Goal: Information Seeking & Learning: Learn about a topic

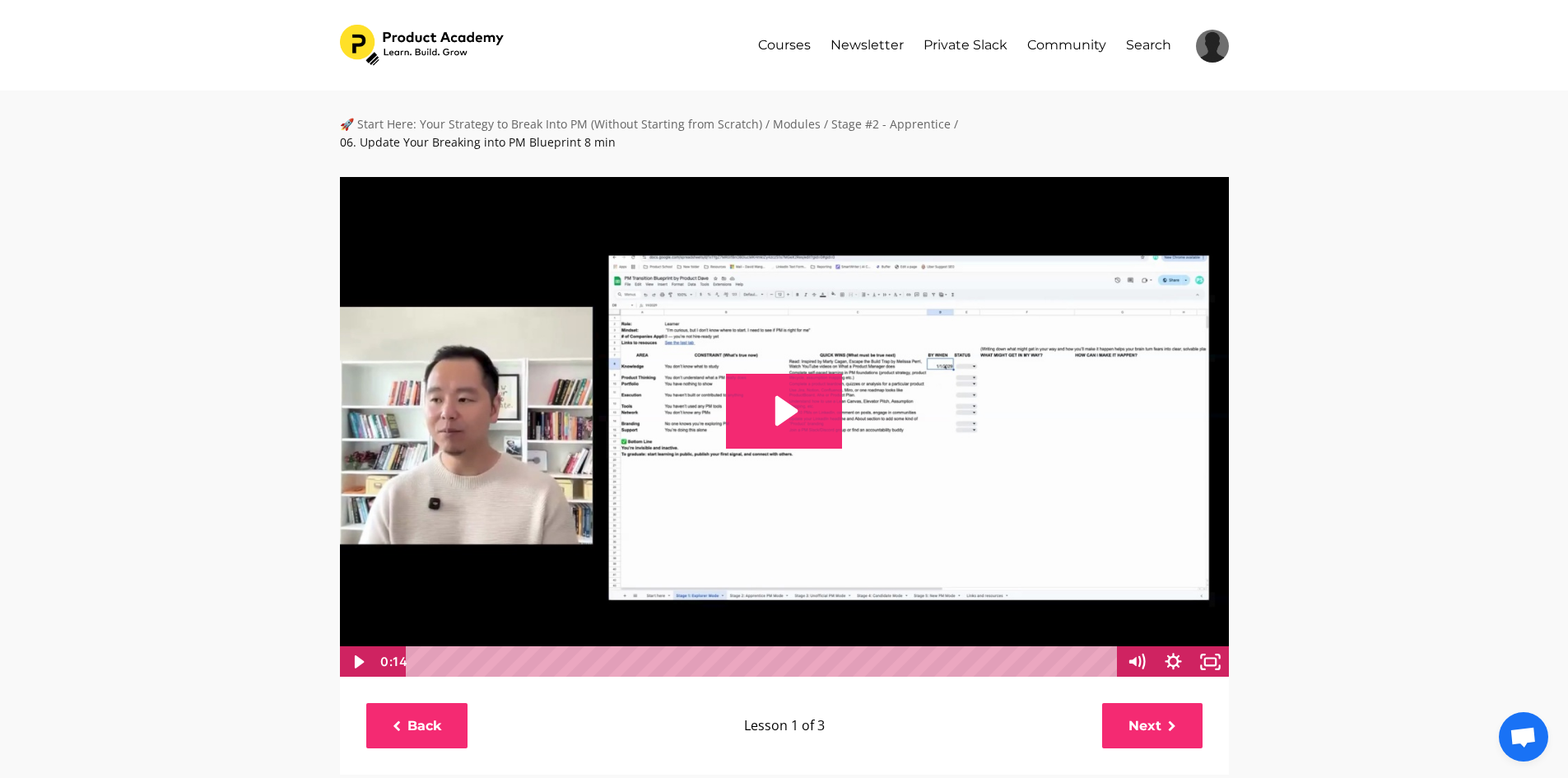
click at [828, 319] on img at bounding box center [784, 426] width 890 height 502
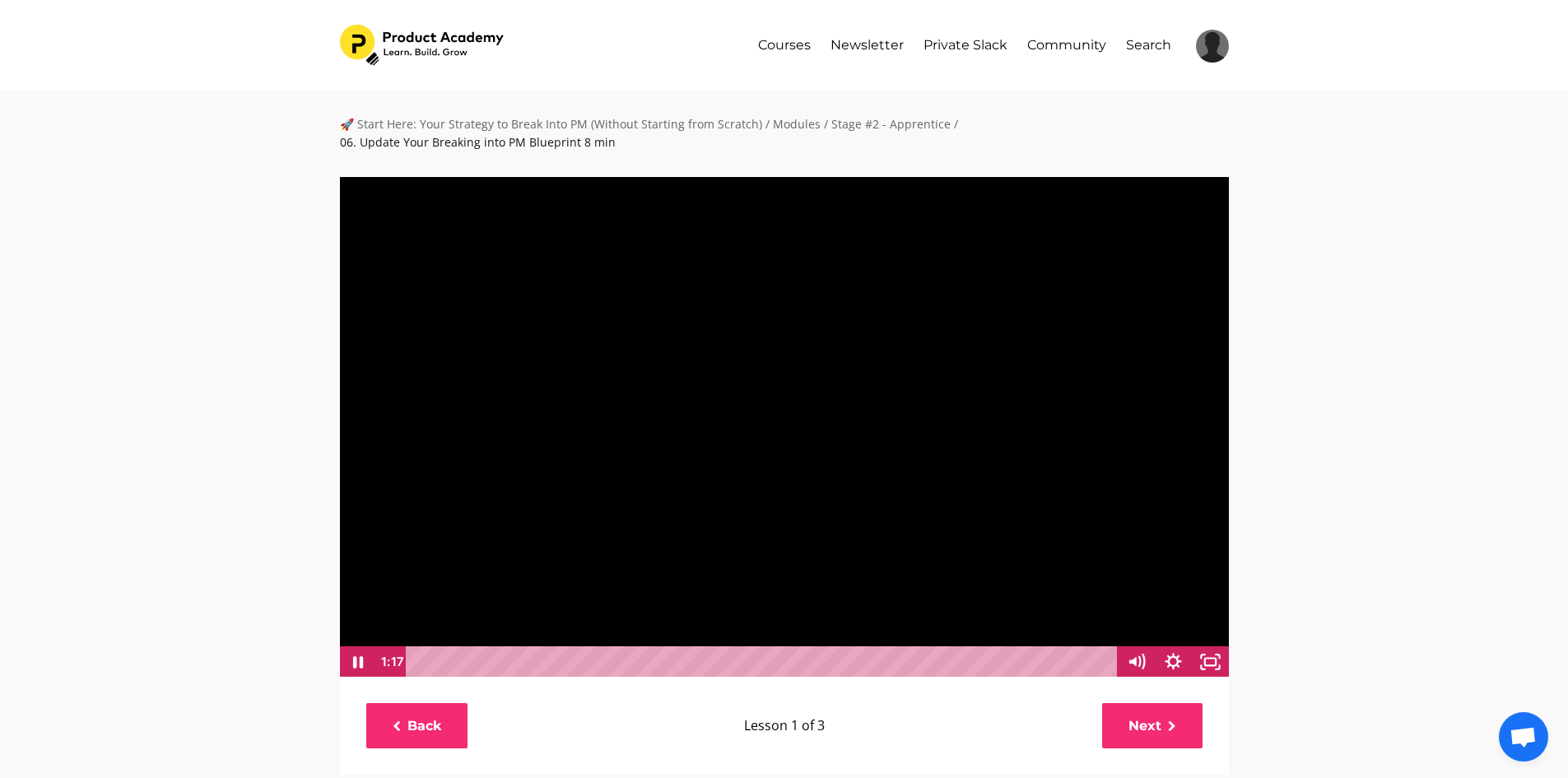
click at [816, 439] on div at bounding box center [784, 426] width 890 height 502
click at [1207, 643] on icon "Fullscreen" at bounding box center [1211, 661] width 44 height 38
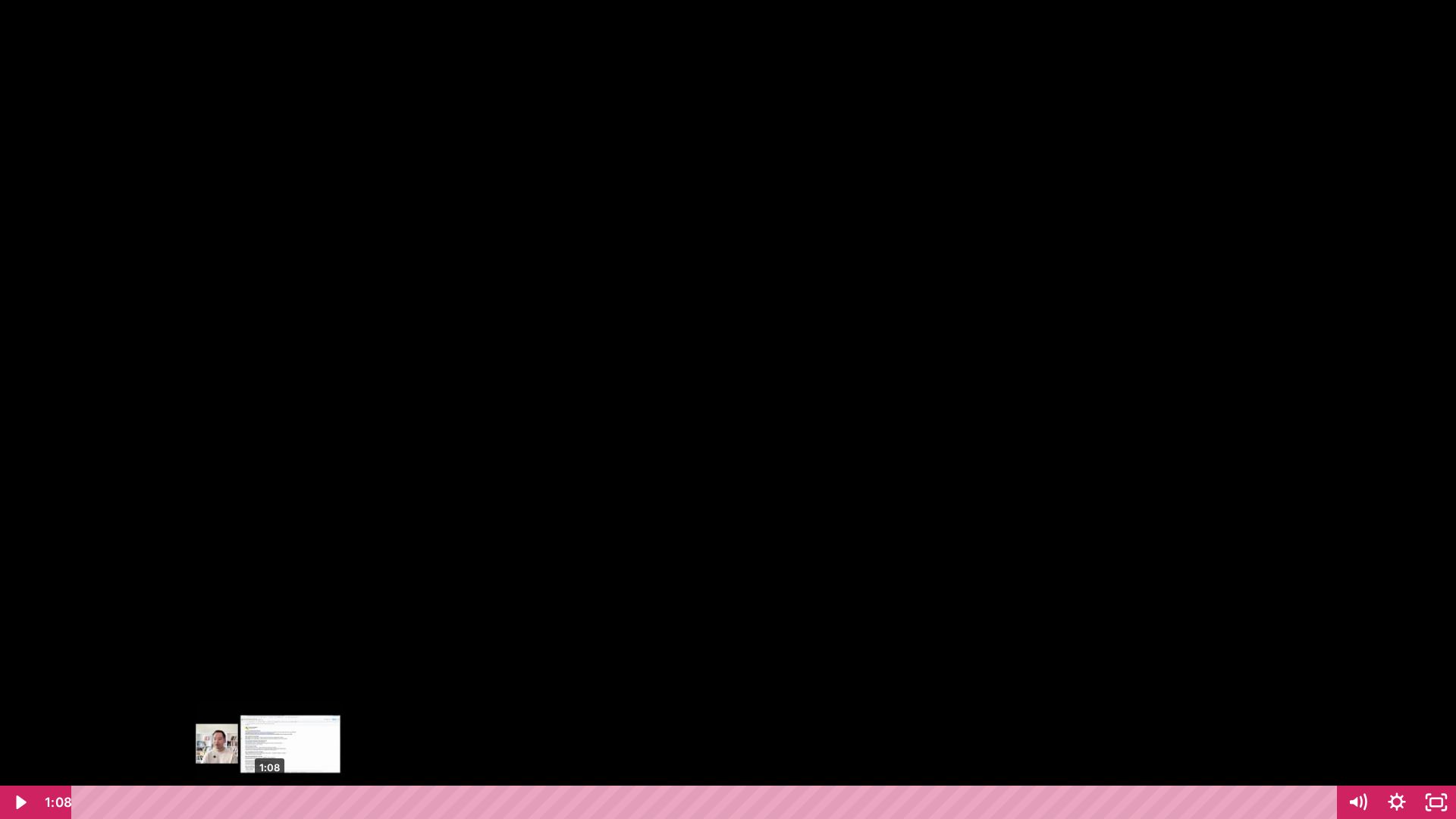
click at [269, 716] on div "1:08" at bounding box center [707, 801] width 1242 height 33
click at [249, 716] on div "1:01" at bounding box center [707, 801] width 1242 height 33
click at [224, 716] on div "0:51" at bounding box center [707, 801] width 1242 height 33
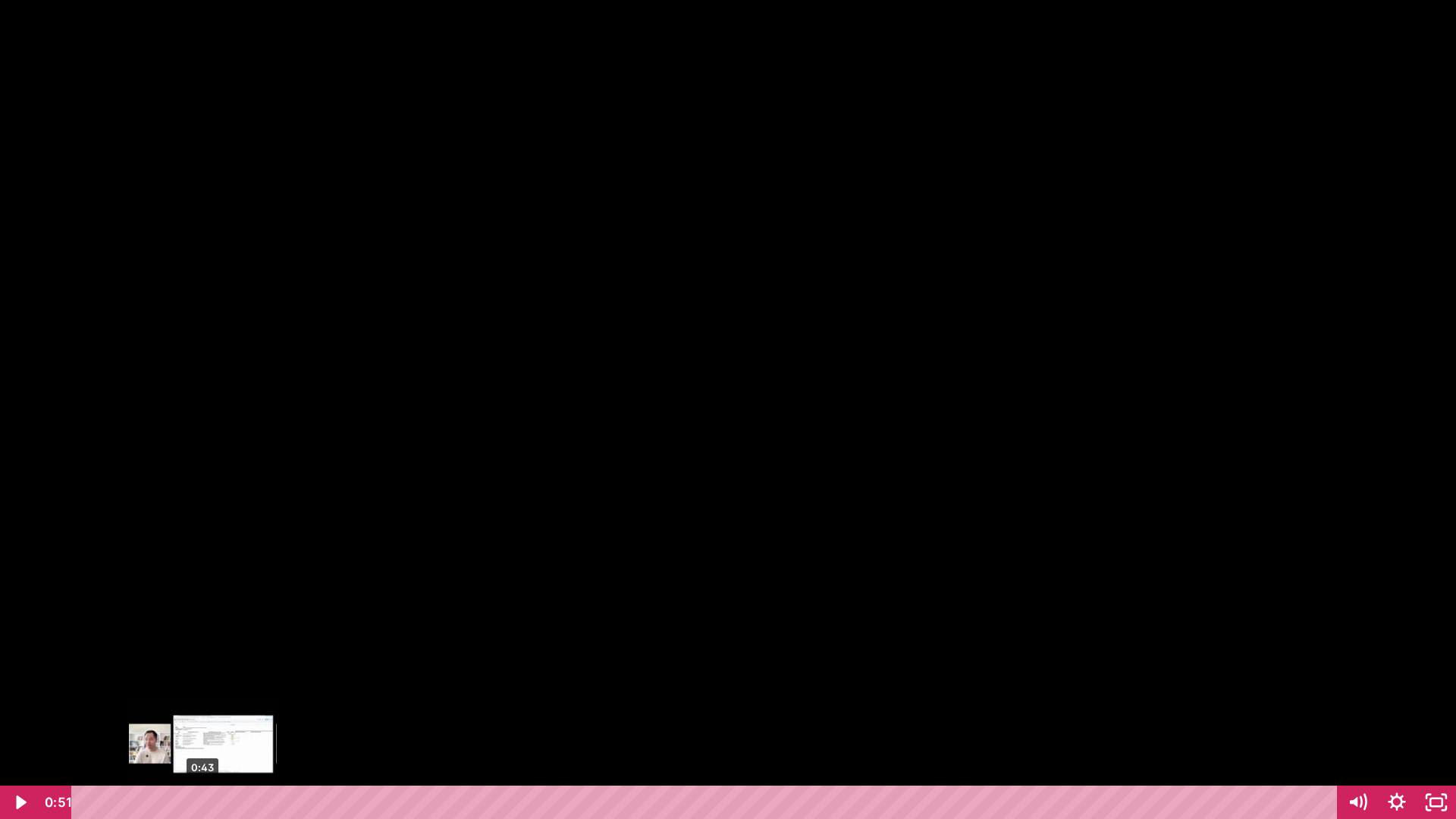
click at [202, 716] on div "0:43" at bounding box center [707, 801] width 1242 height 33
click at [604, 564] on div at bounding box center [728, 410] width 1456 height 819
click at [657, 547] on div at bounding box center [728, 410] width 1456 height 819
click at [728, 388] on div at bounding box center [728, 410] width 1456 height 819
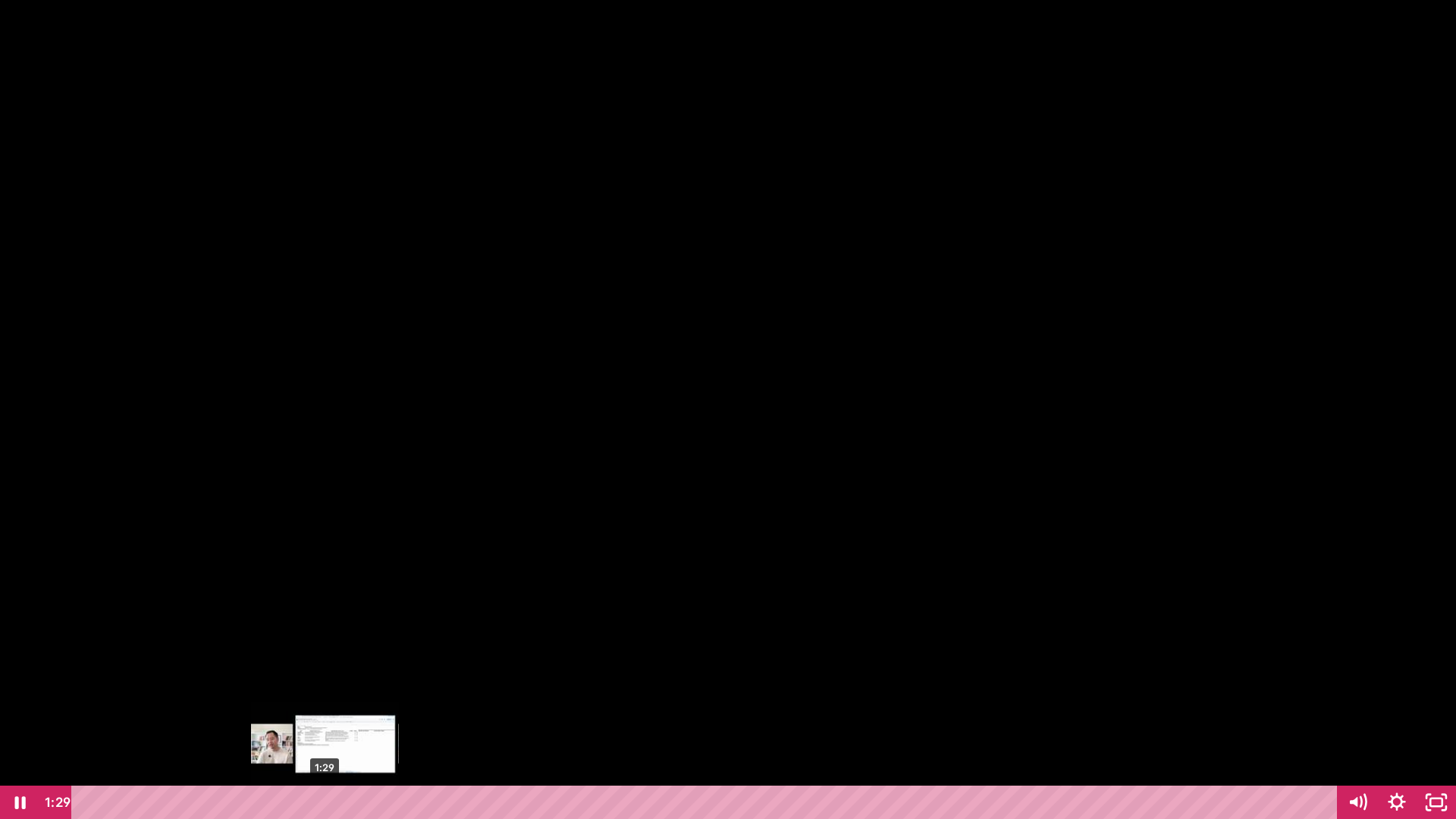
click at [325, 716] on div "1:29" at bounding box center [707, 801] width 1242 height 33
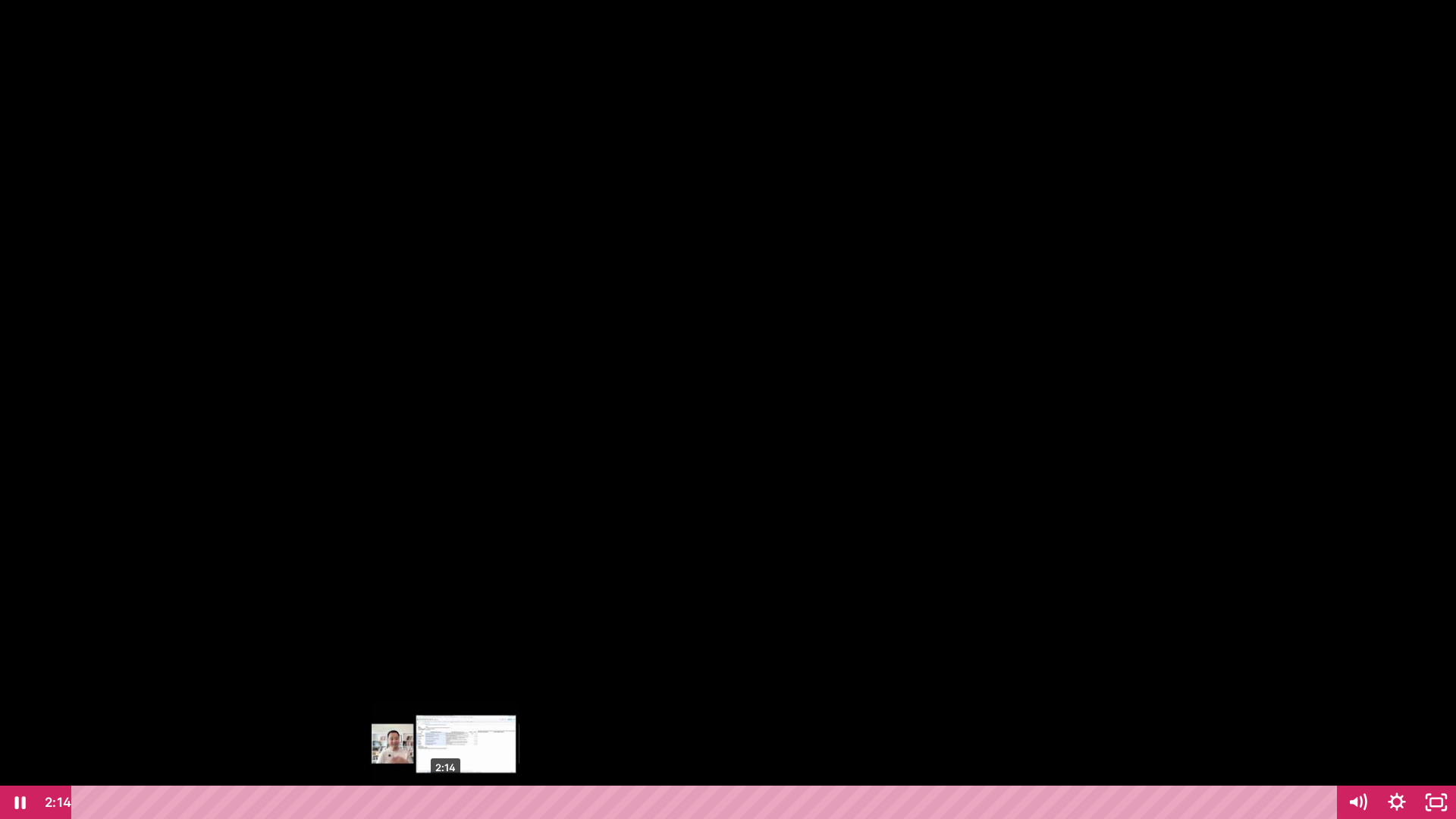
click at [447, 716] on div "2:14" at bounding box center [707, 801] width 1242 height 33
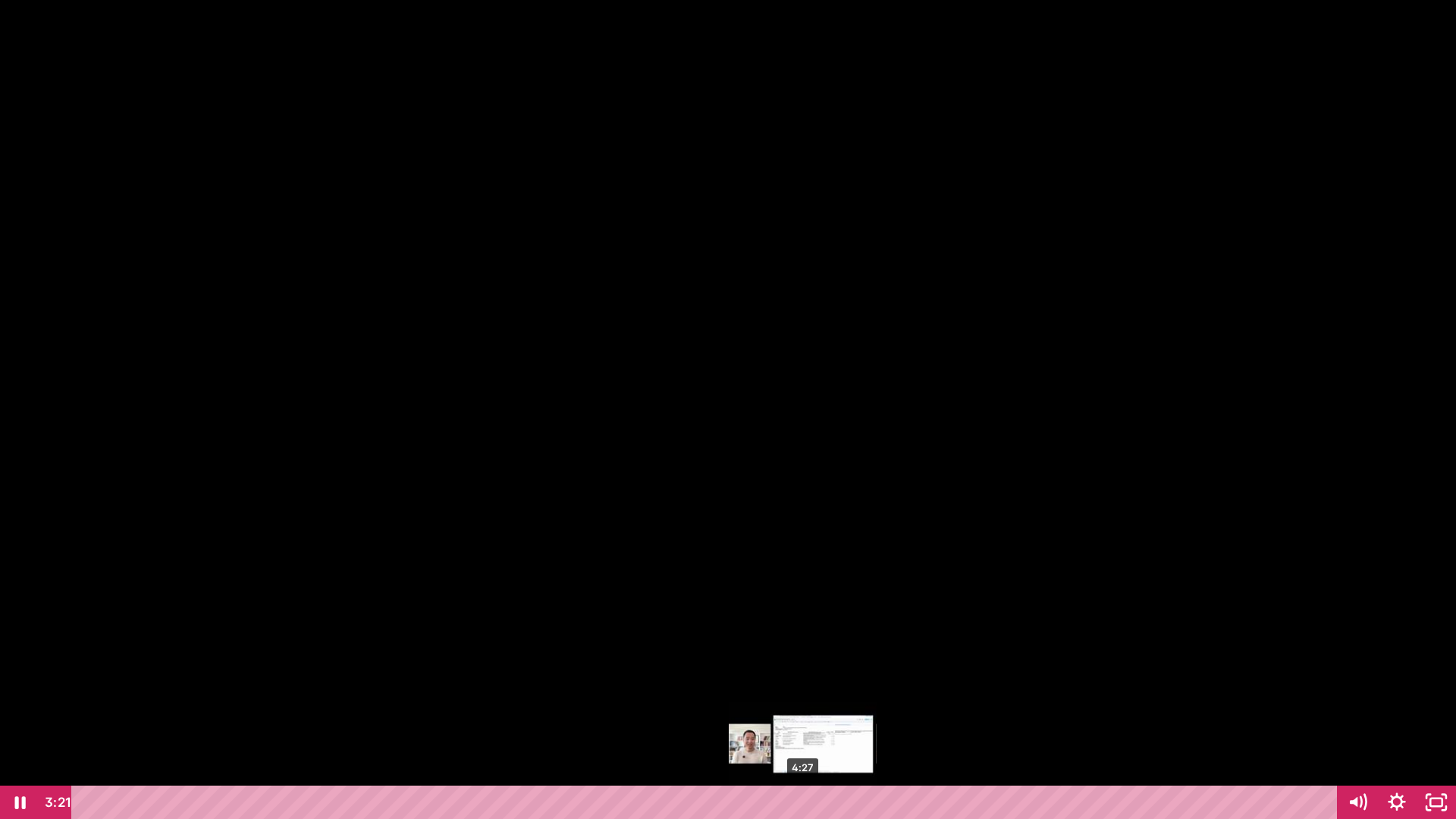
click at [803, 716] on div "4:27" at bounding box center [707, 801] width 1242 height 33
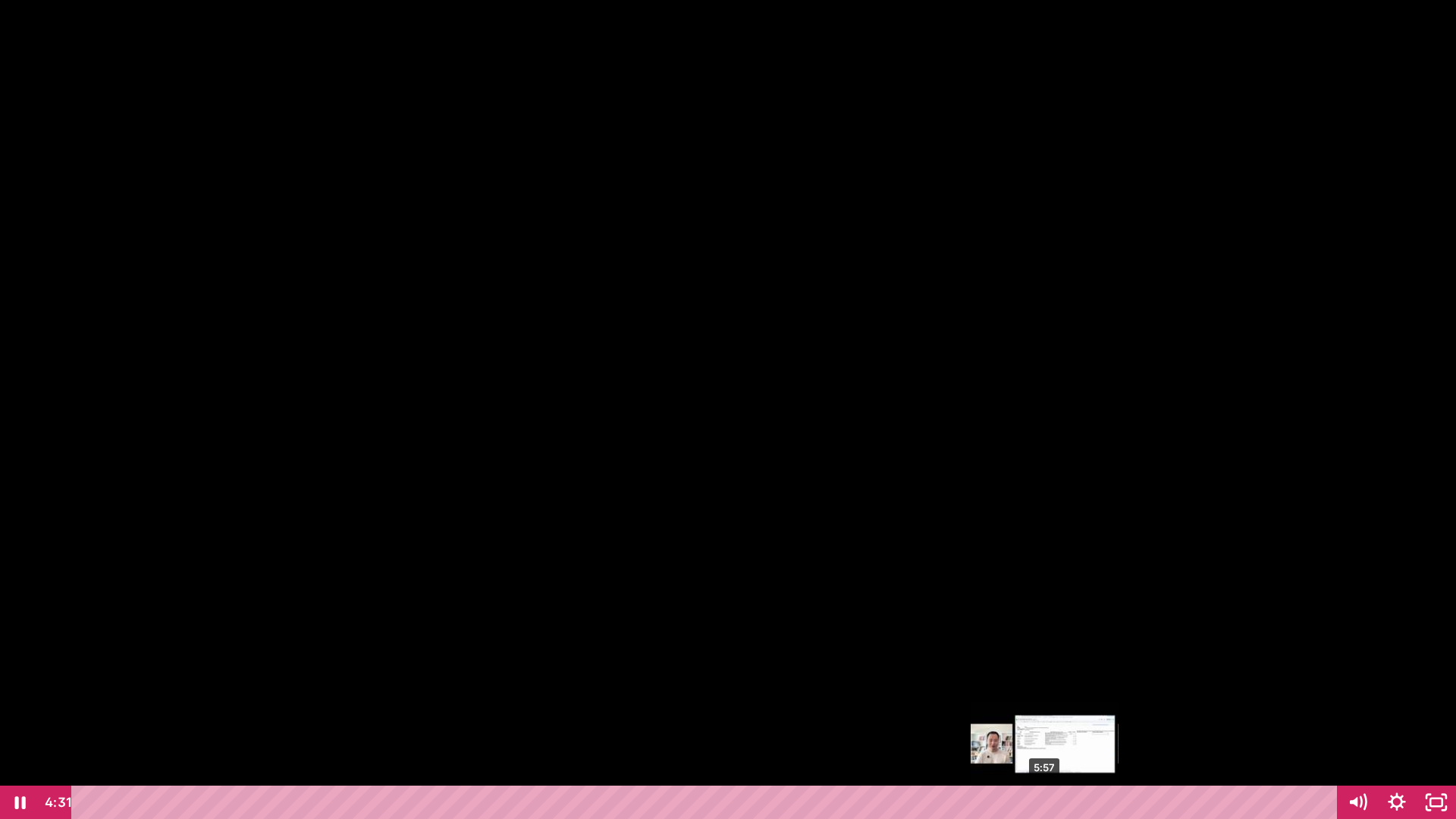
click at [1045, 716] on div "5:57" at bounding box center [707, 801] width 1242 height 33
click at [1328, 716] on div "7:42" at bounding box center [707, 801] width 1242 height 33
click at [831, 318] on div at bounding box center [728, 410] width 1456 height 819
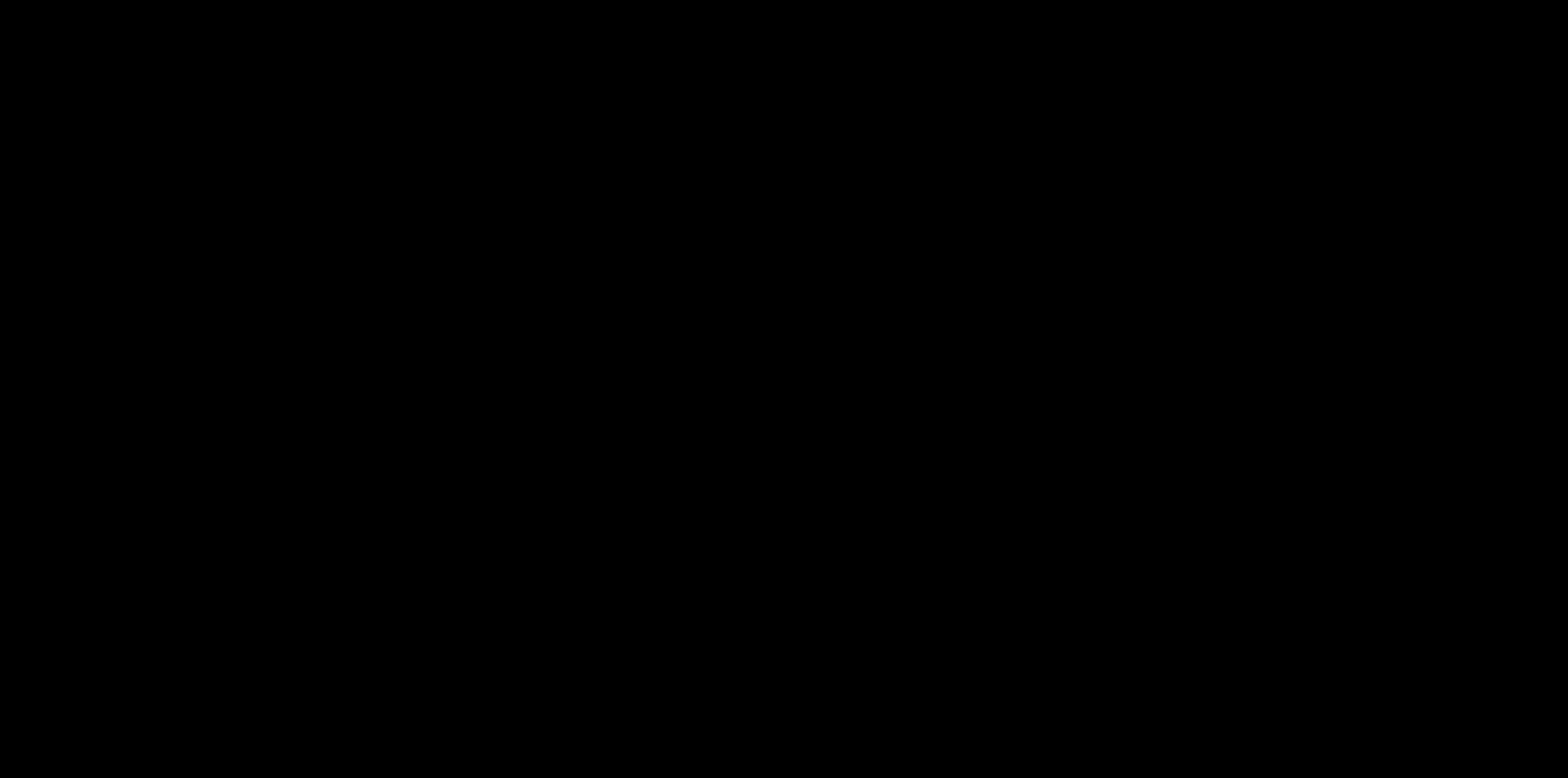
scroll to position [82, 0]
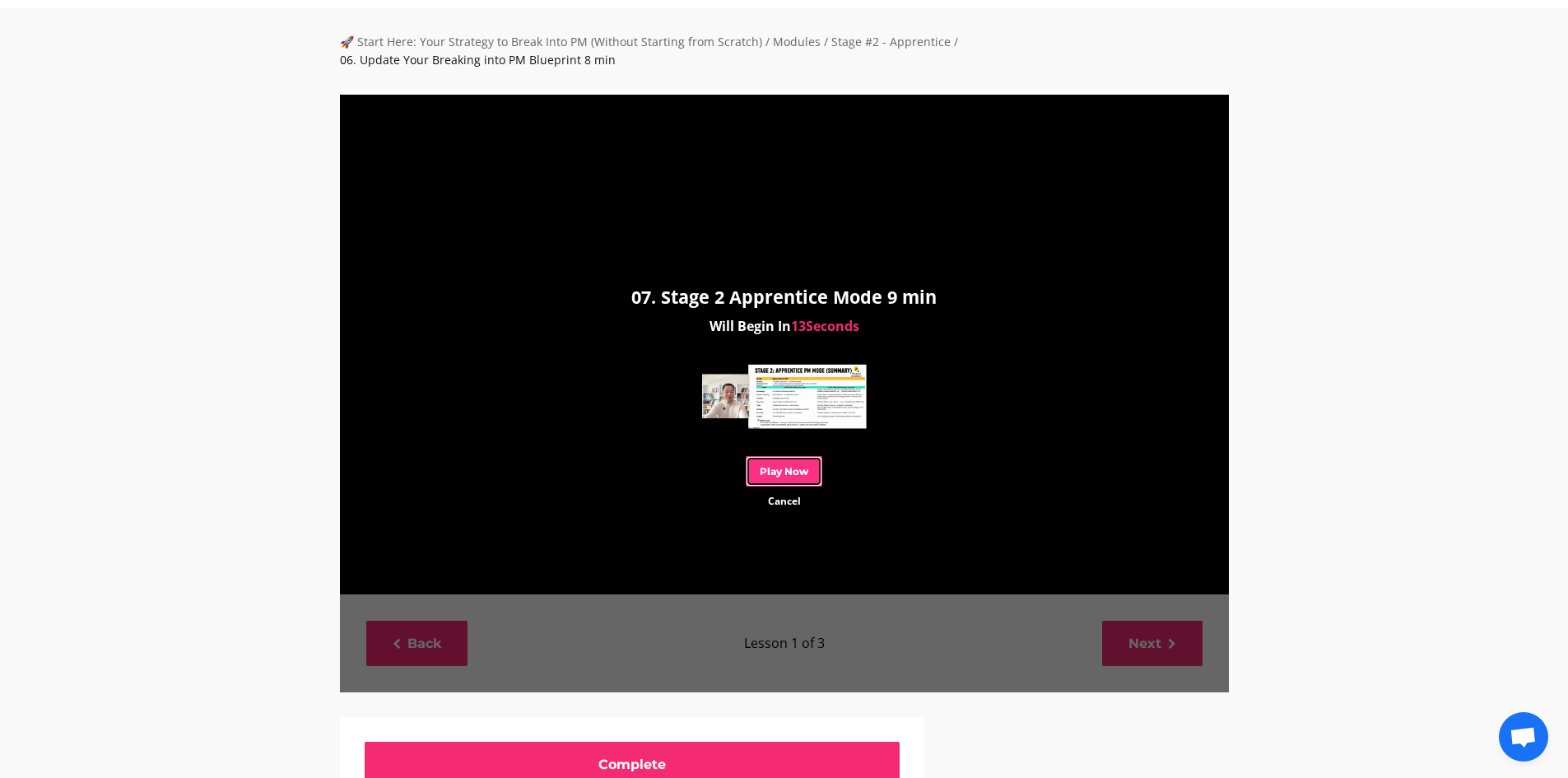
click at [779, 461] on link "Play Now" at bounding box center [784, 472] width 76 height 31
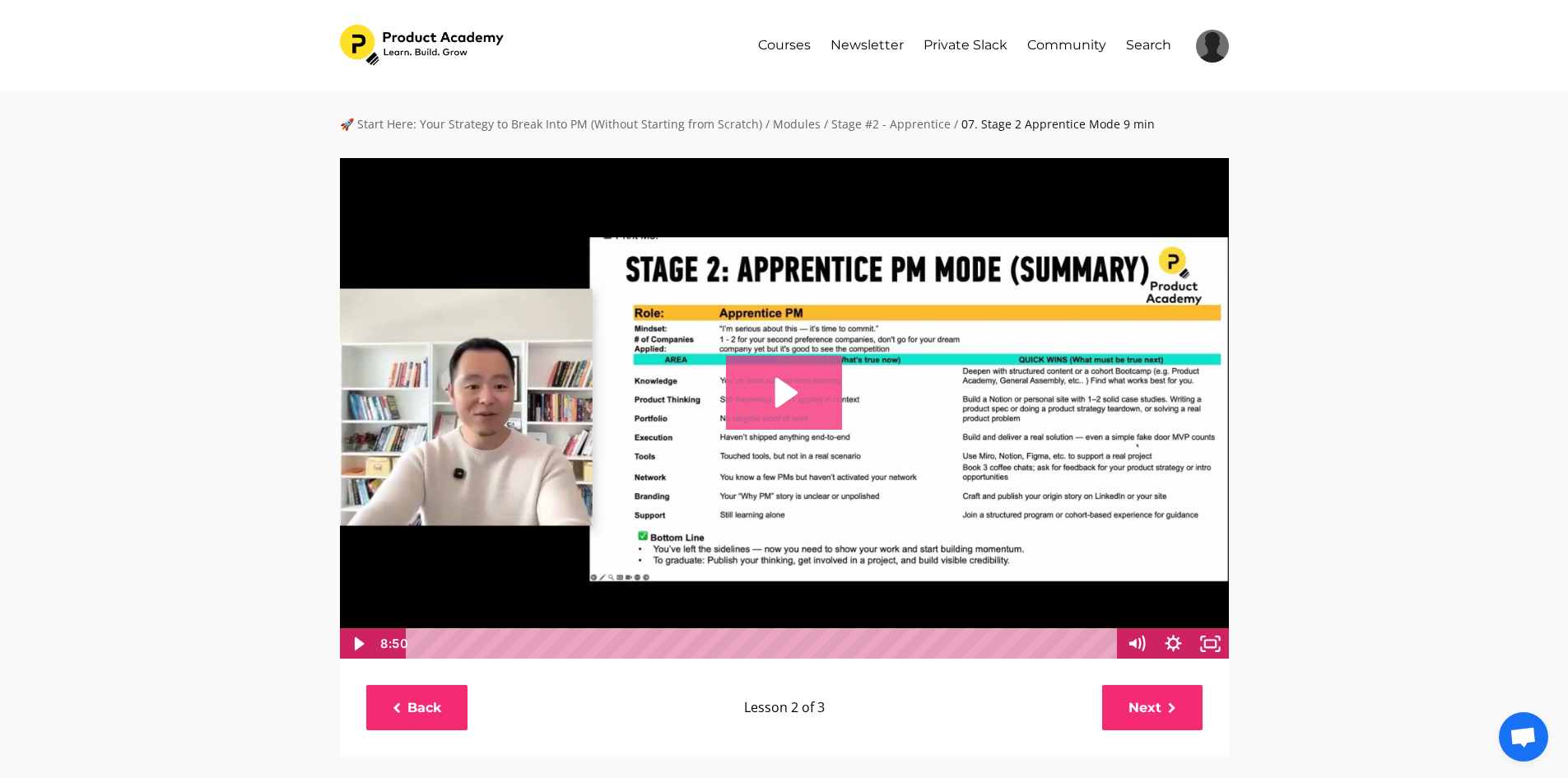
click at [801, 430] on img at bounding box center [784, 408] width 890 height 502
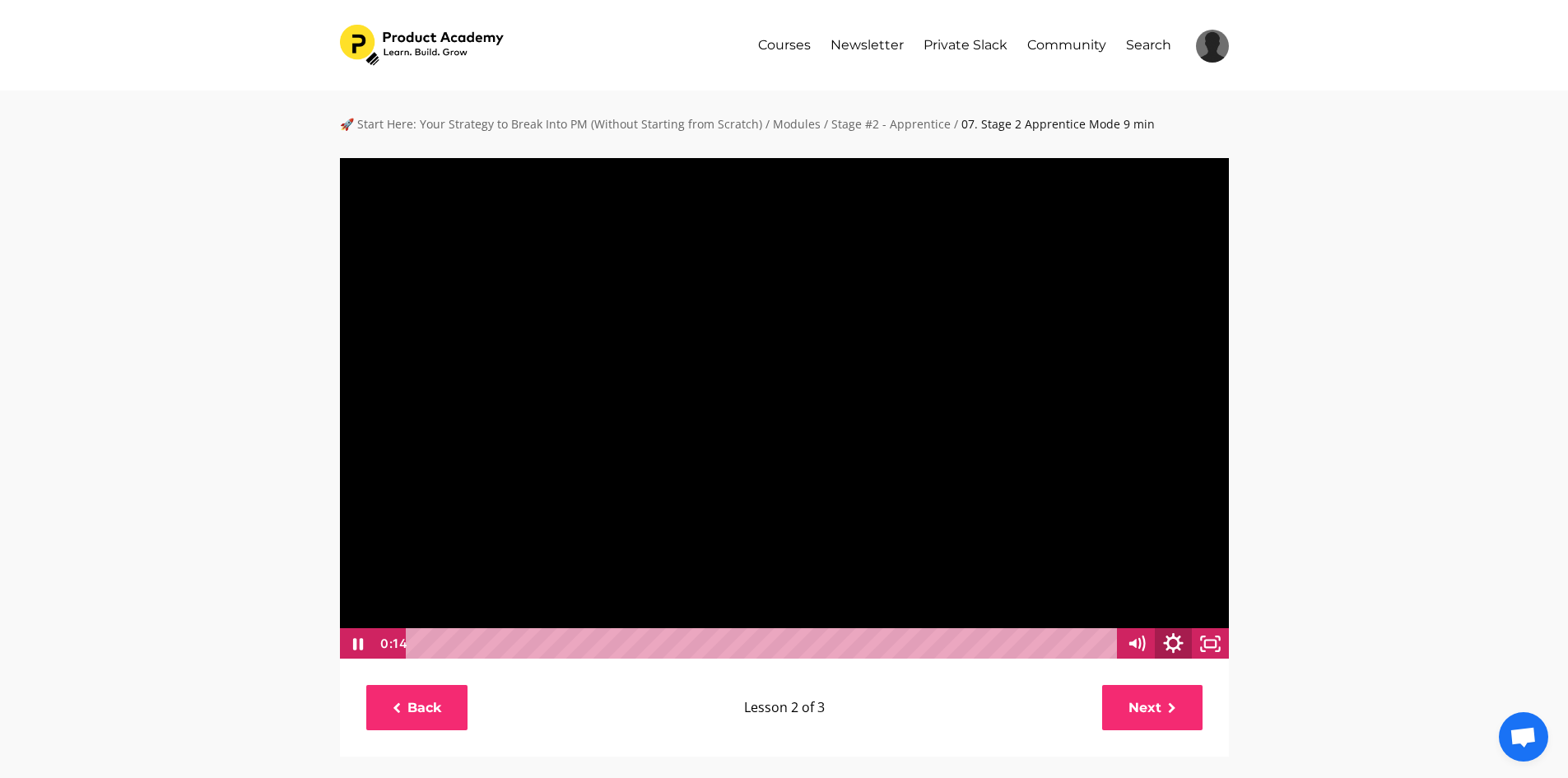
click at [1185, 645] on icon "Show settings menu" at bounding box center [1174, 643] width 44 height 38
click at [1180, 583] on span "1x" at bounding box center [1197, 580] width 46 height 31
click at [1158, 477] on label "1.25x" at bounding box center [1174, 485] width 111 height 32
click at [1118, 471] on input "1.25x" at bounding box center [1118, 470] width 1 height 1
radio input "true"
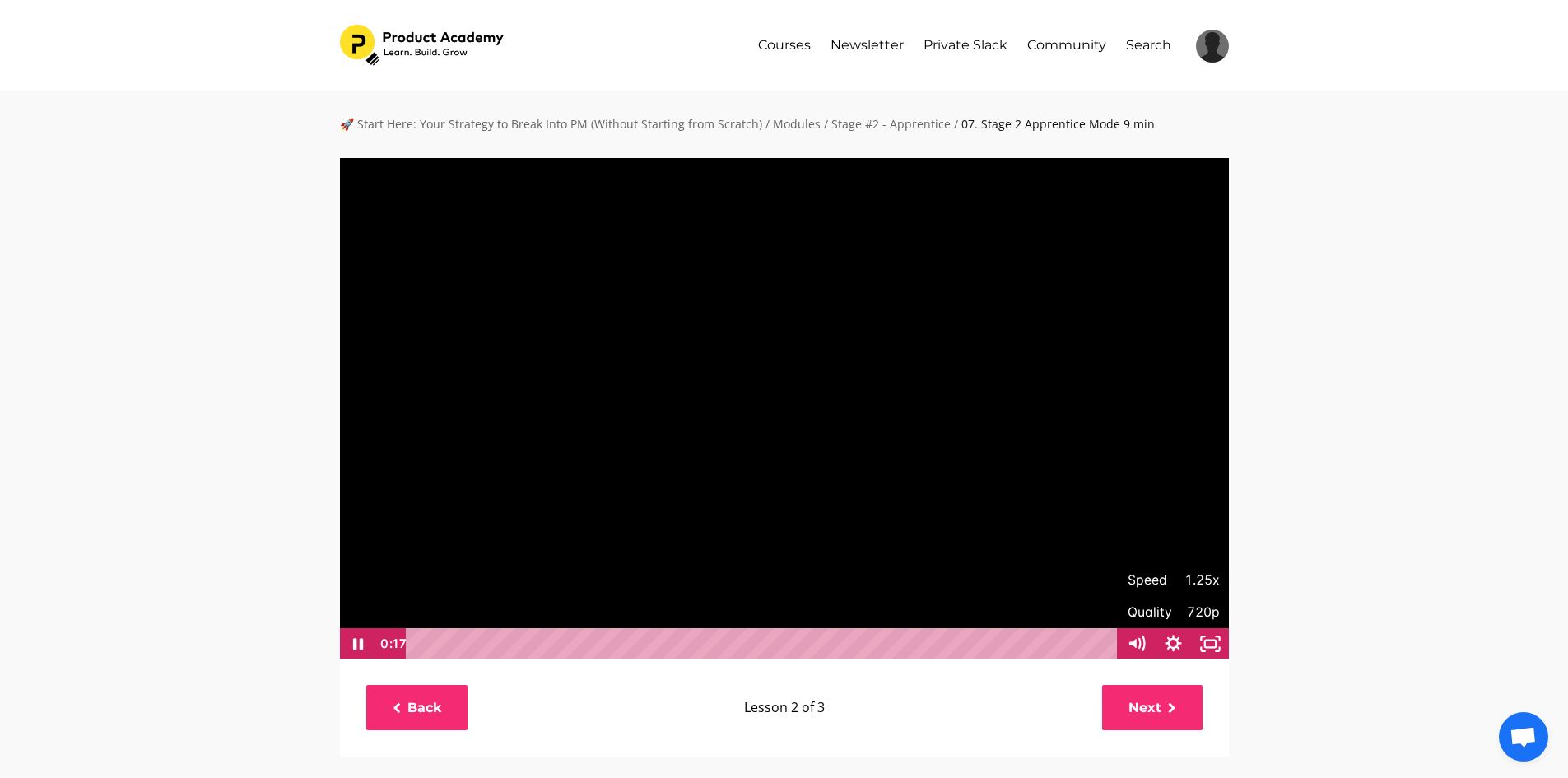
click at [1350, 525] on div "🚀 Start Here: Your Strategy to Break Into PM (Without Starting from Scratch) / …" at bounding box center [784, 734] width 1568 height 1285
click at [471, 467] on div at bounding box center [784, 408] width 890 height 502
